Goal: Information Seeking & Learning: Learn about a topic

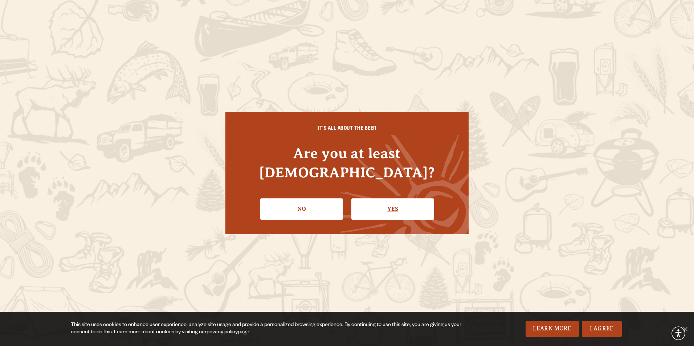
click at [397, 199] on link "Yes" at bounding box center [393, 209] width 83 height 21
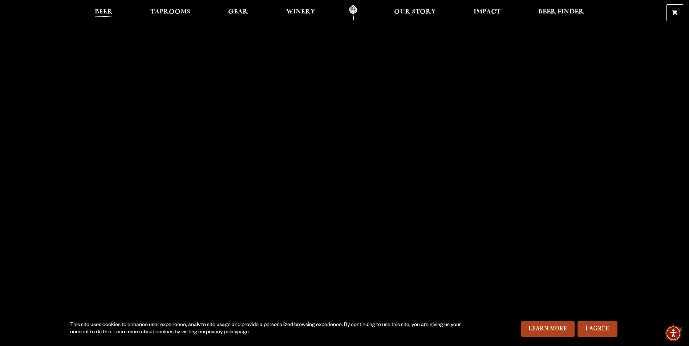
click at [109, 12] on span "Beer" at bounding box center [104, 12] width 18 height 6
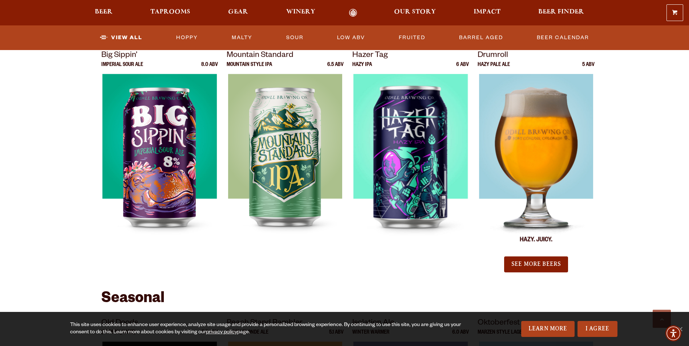
scroll to position [763, 0]
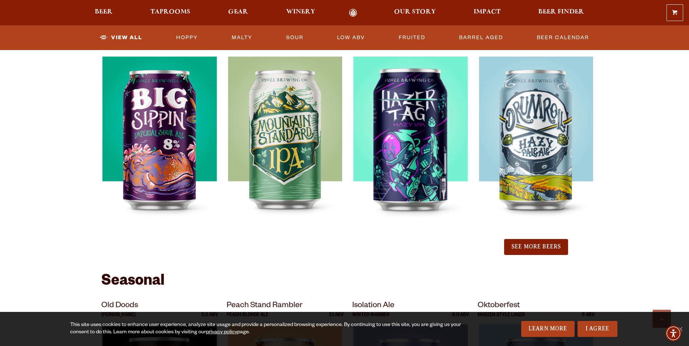
click at [539, 250] on button "See More Beers" at bounding box center [536, 247] width 64 height 16
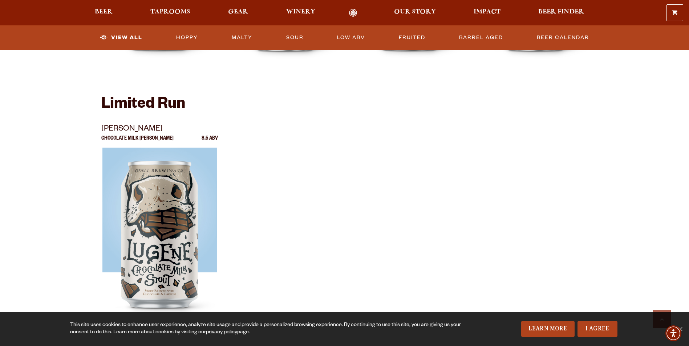
scroll to position [1417, 0]
